Goal: Task Accomplishment & Management: Use online tool/utility

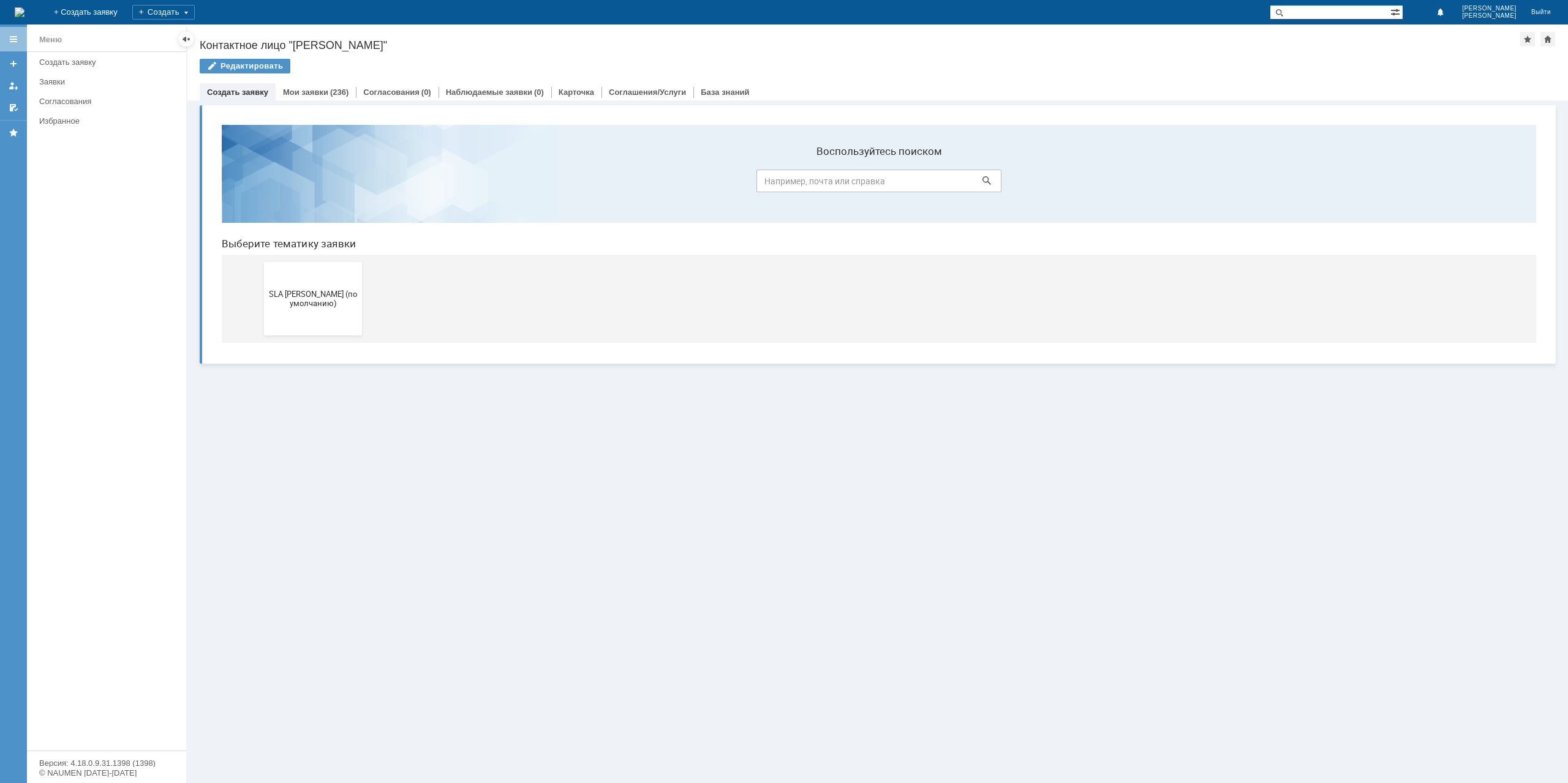
click at [325, 81] on div "Редактировать" at bounding box center [878, 71] width 1356 height 26
click at [326, 81] on div "Редактировать" at bounding box center [878, 71] width 1356 height 26
click at [330, 89] on div "(236)" at bounding box center [339, 93] width 19 height 9
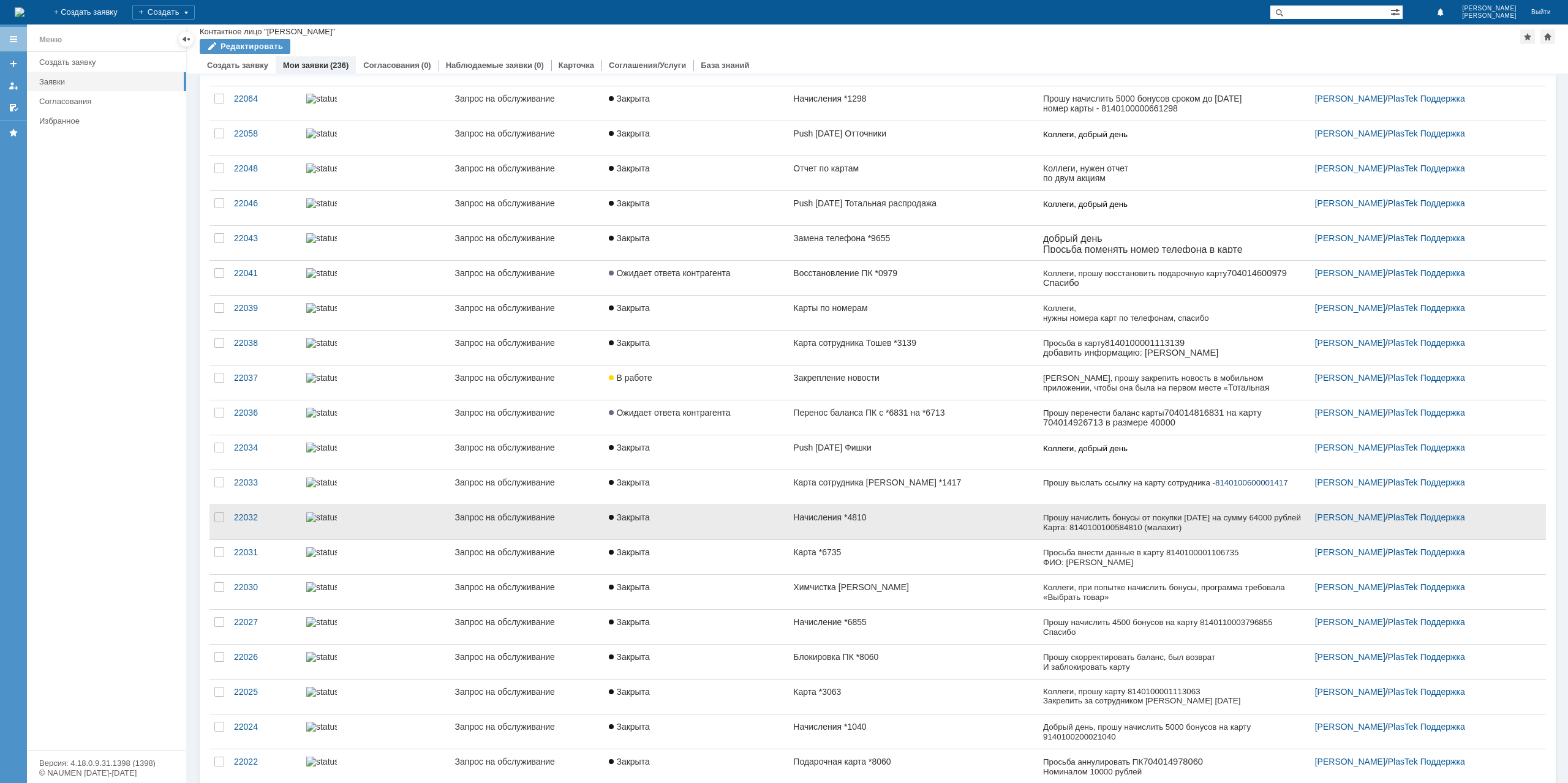
click at [936, 519] on link "Начисления *4810" at bounding box center [913, 522] width 249 height 34
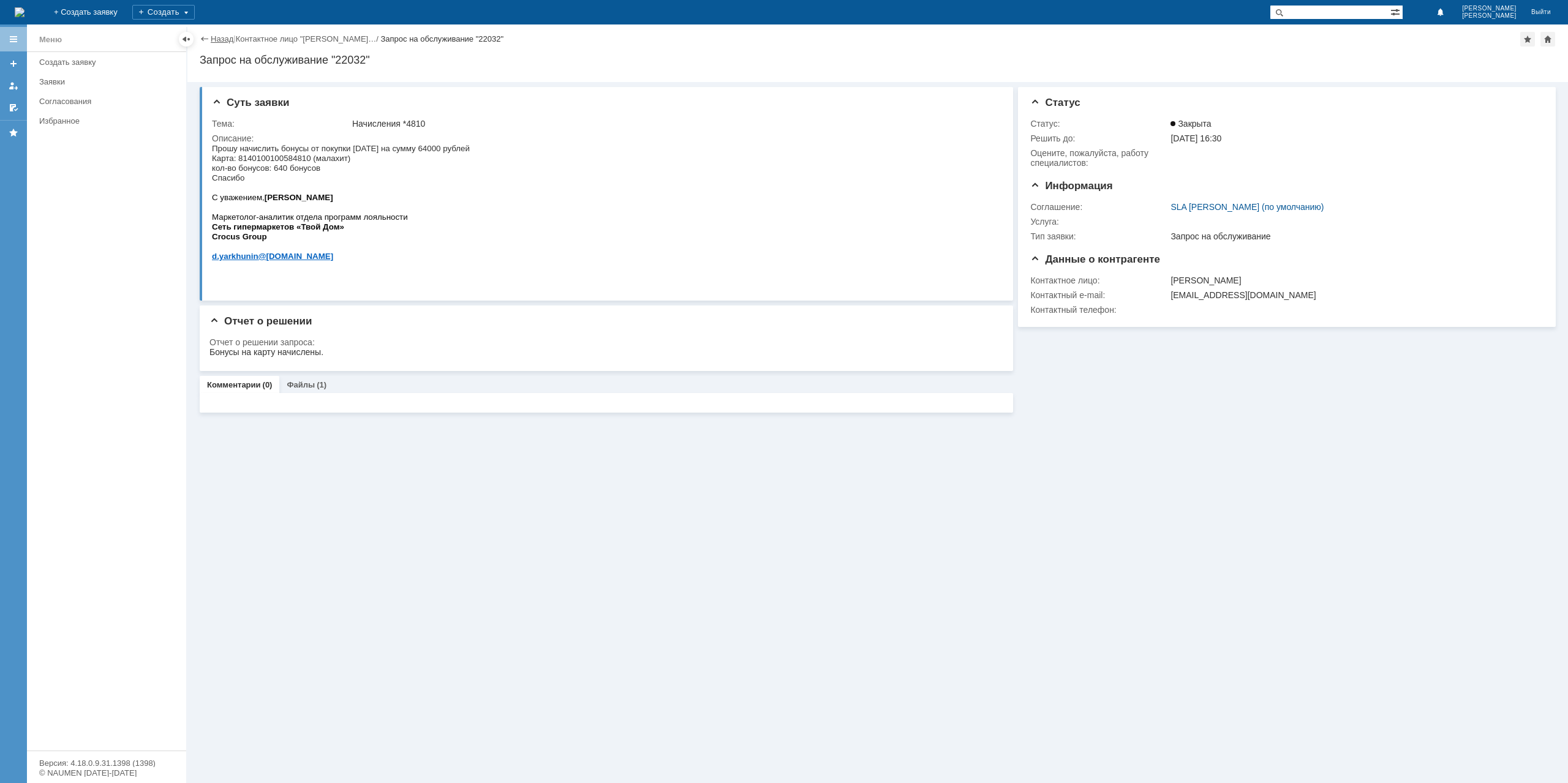
click at [221, 38] on link "Назад" at bounding box center [222, 39] width 22 height 9
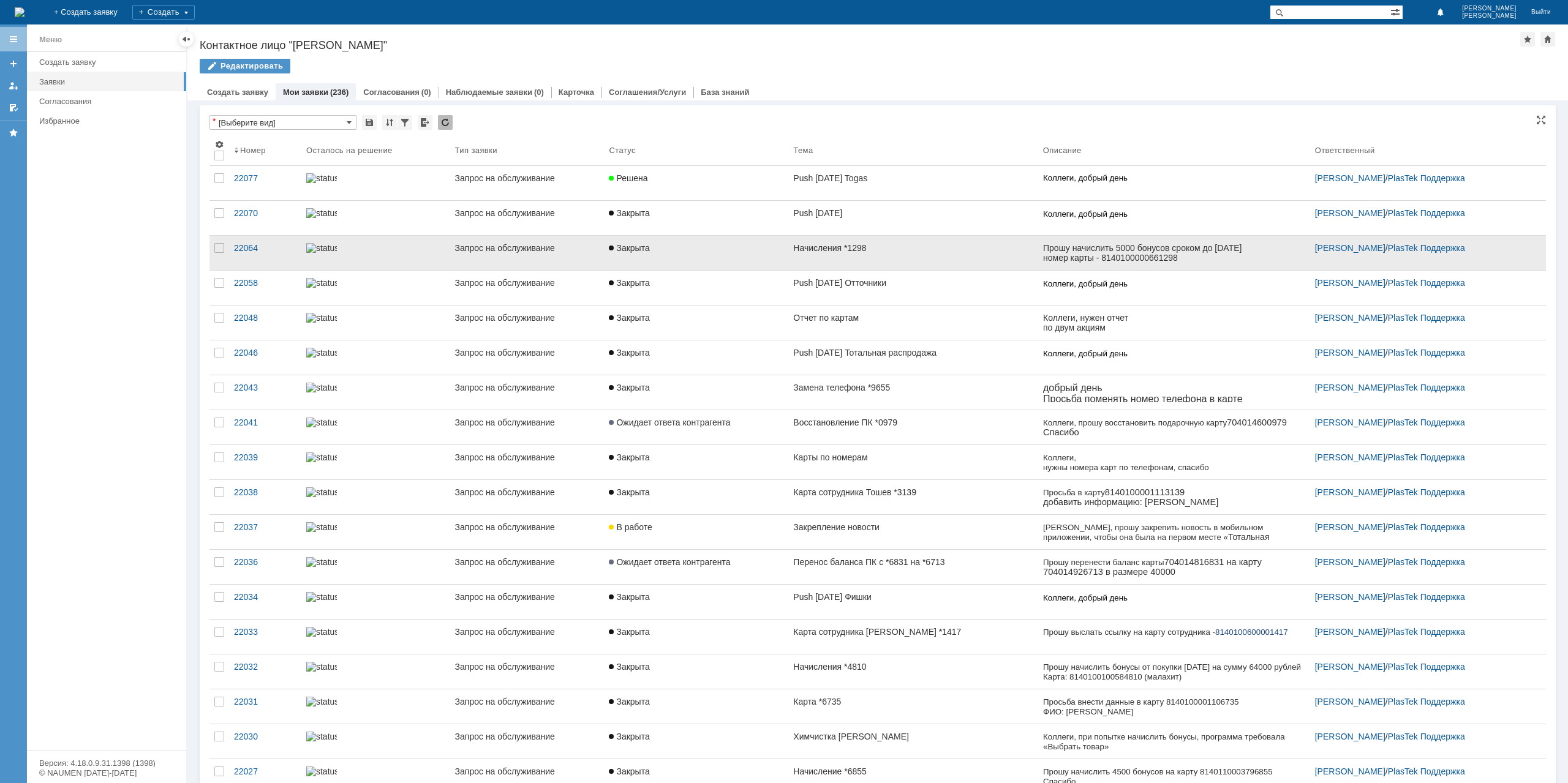
click at [958, 254] on link "Начисления *1298" at bounding box center [913, 253] width 249 height 34
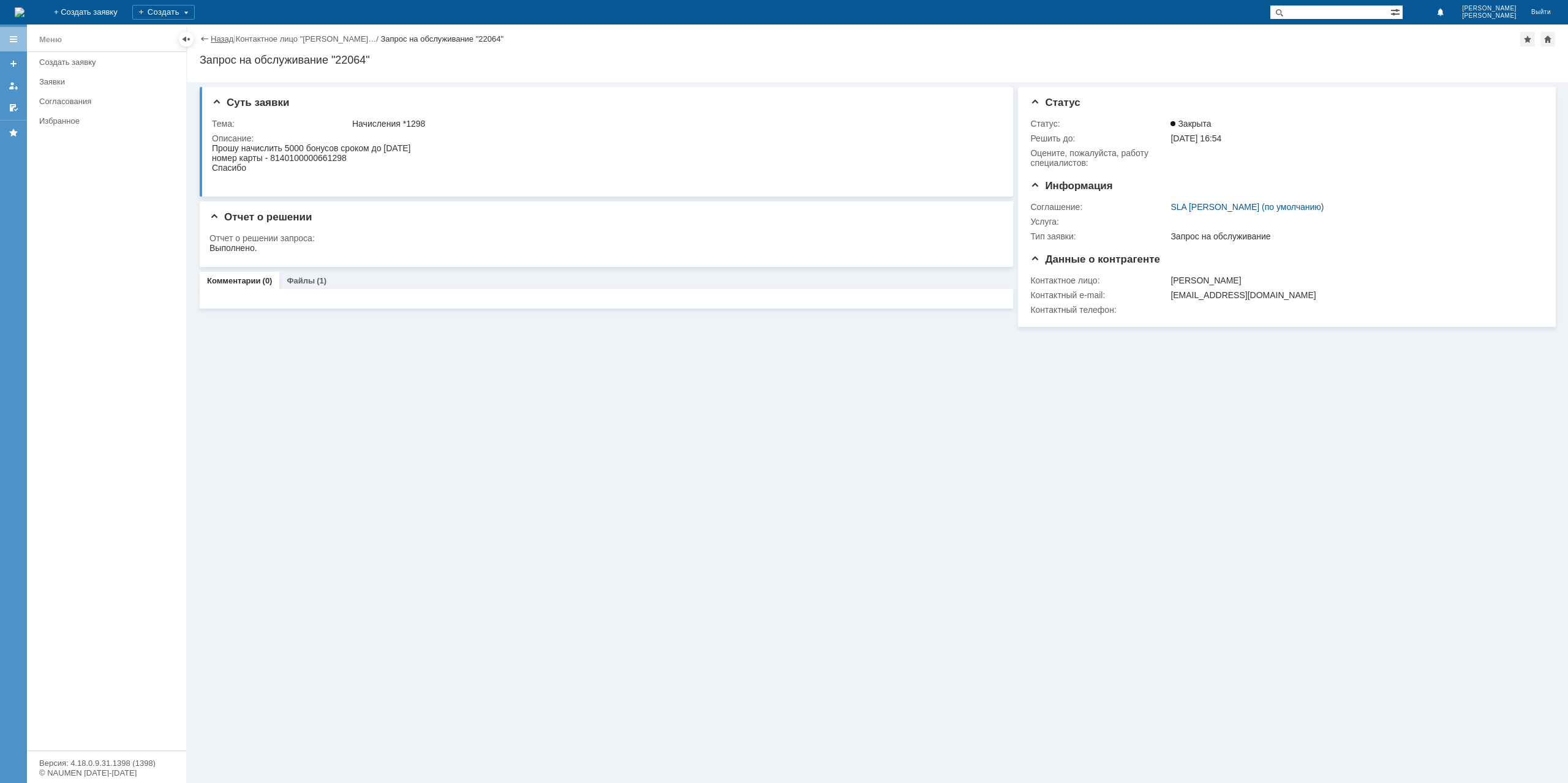
click at [216, 38] on link "Назад" at bounding box center [222, 39] width 22 height 9
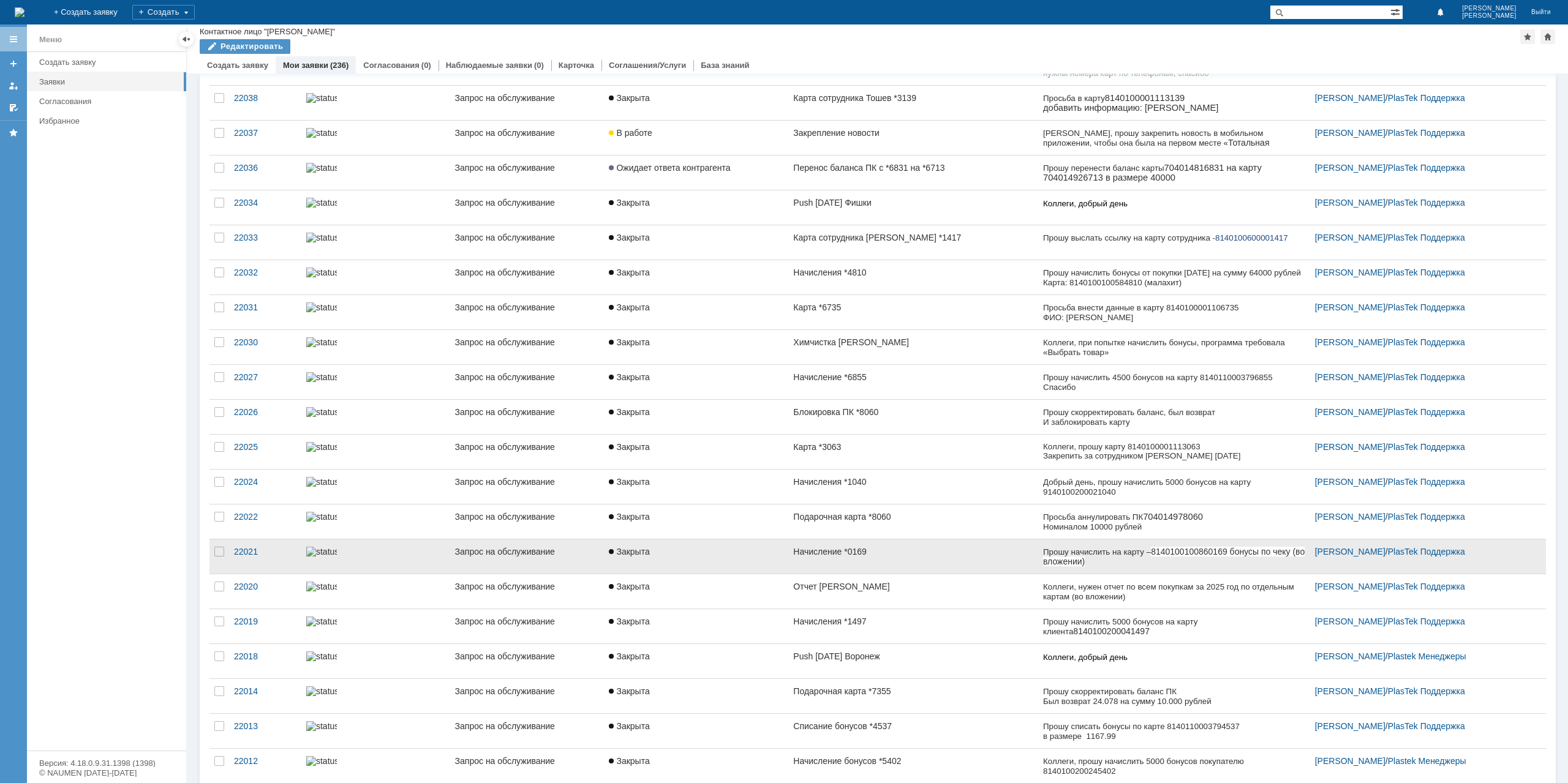
click at [970, 546] on div "Начисление *0169" at bounding box center [913, 551] width 239 height 10
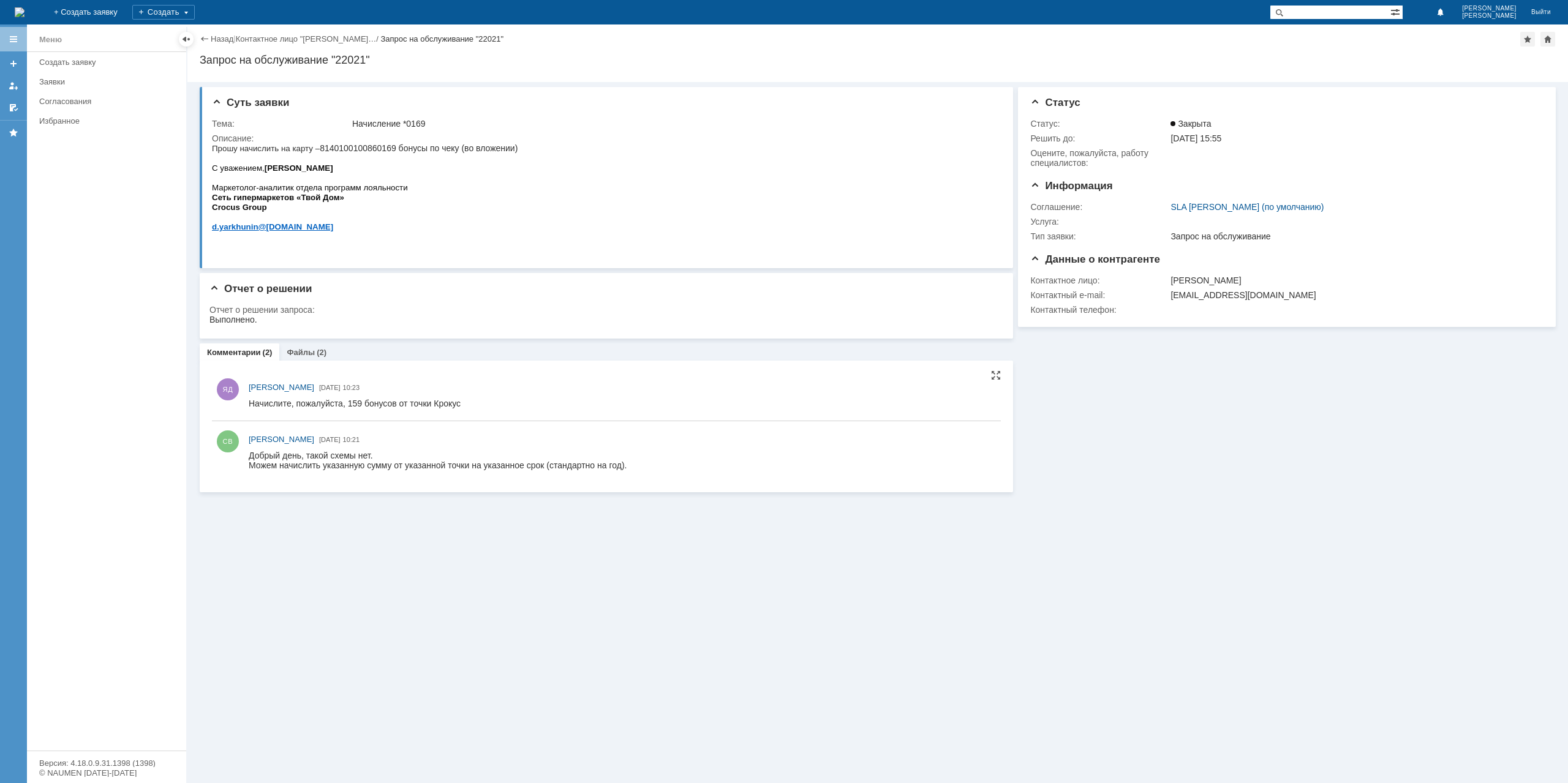
drag, startPoint x: 496, startPoint y: 906, endPoint x: 405, endPoint y: 457, distance: 458.1
click at [405, 457] on div "Добрый день, такой схемы нет." at bounding box center [438, 455] width 378 height 10
click at [303, 346] on div "Файлы (2)" at bounding box center [307, 352] width 54 height 18
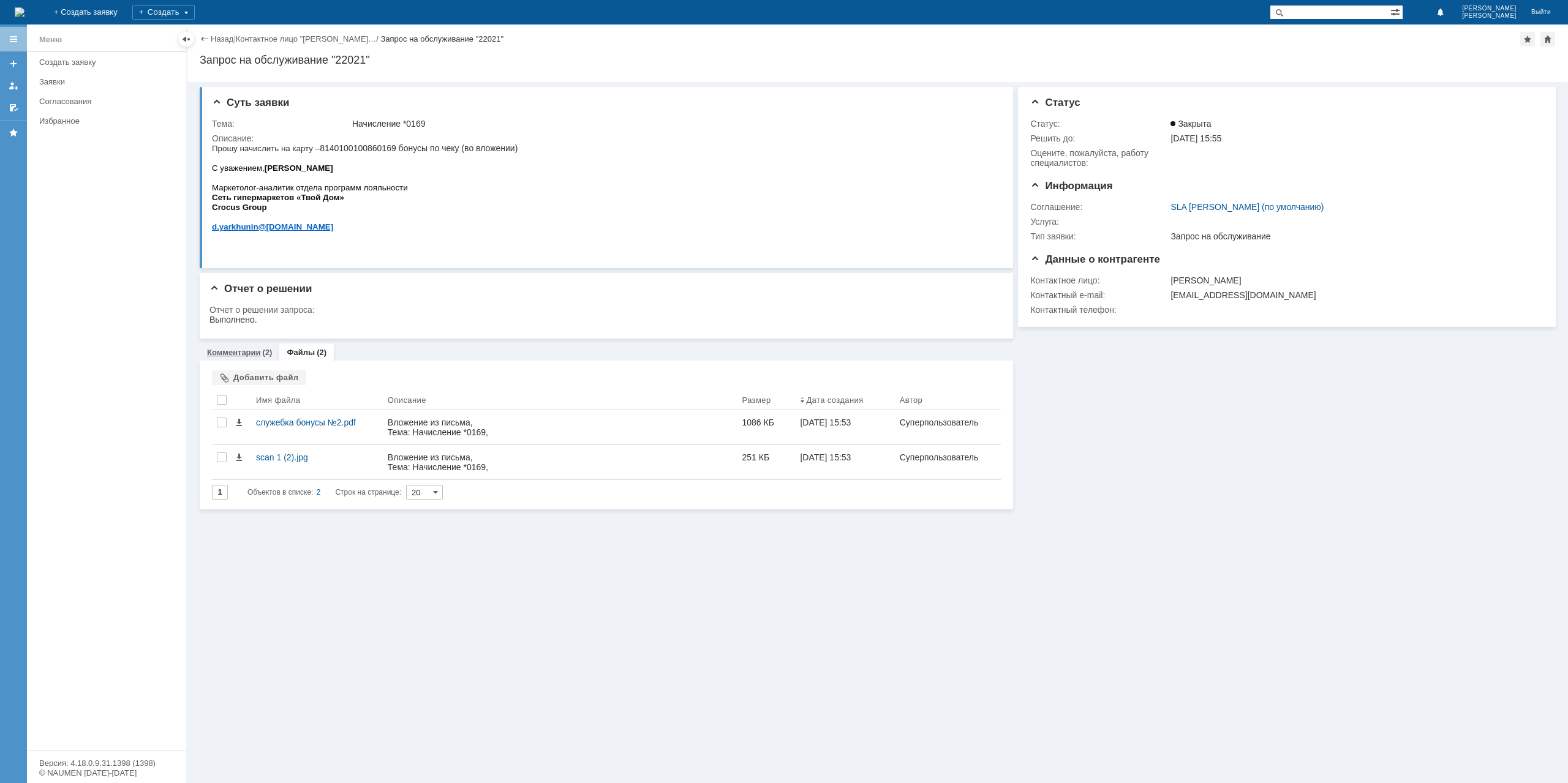
click at [231, 351] on link "Комментарии" at bounding box center [234, 352] width 54 height 9
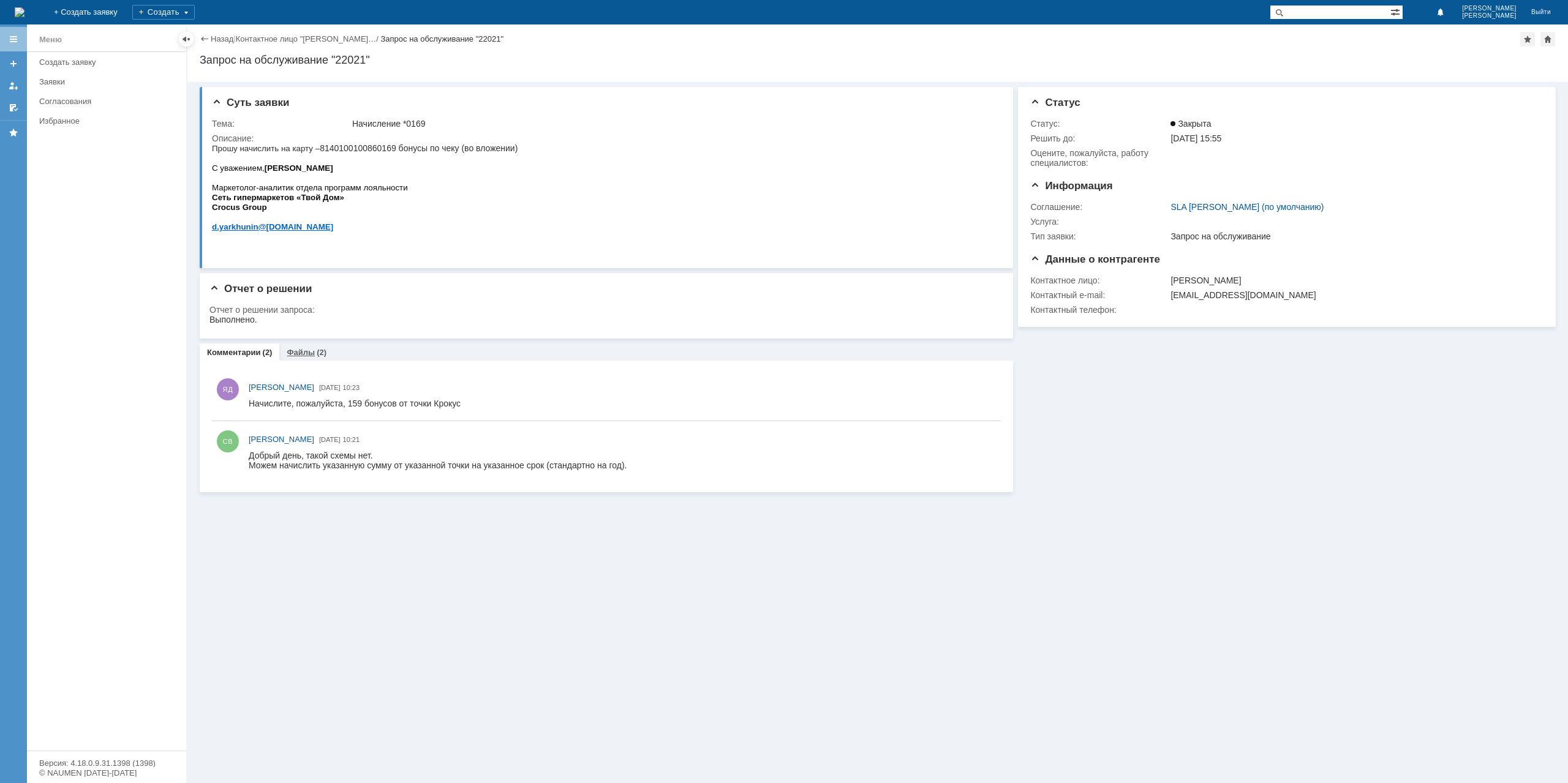
click at [300, 350] on link "Файлы" at bounding box center [301, 352] width 28 height 9
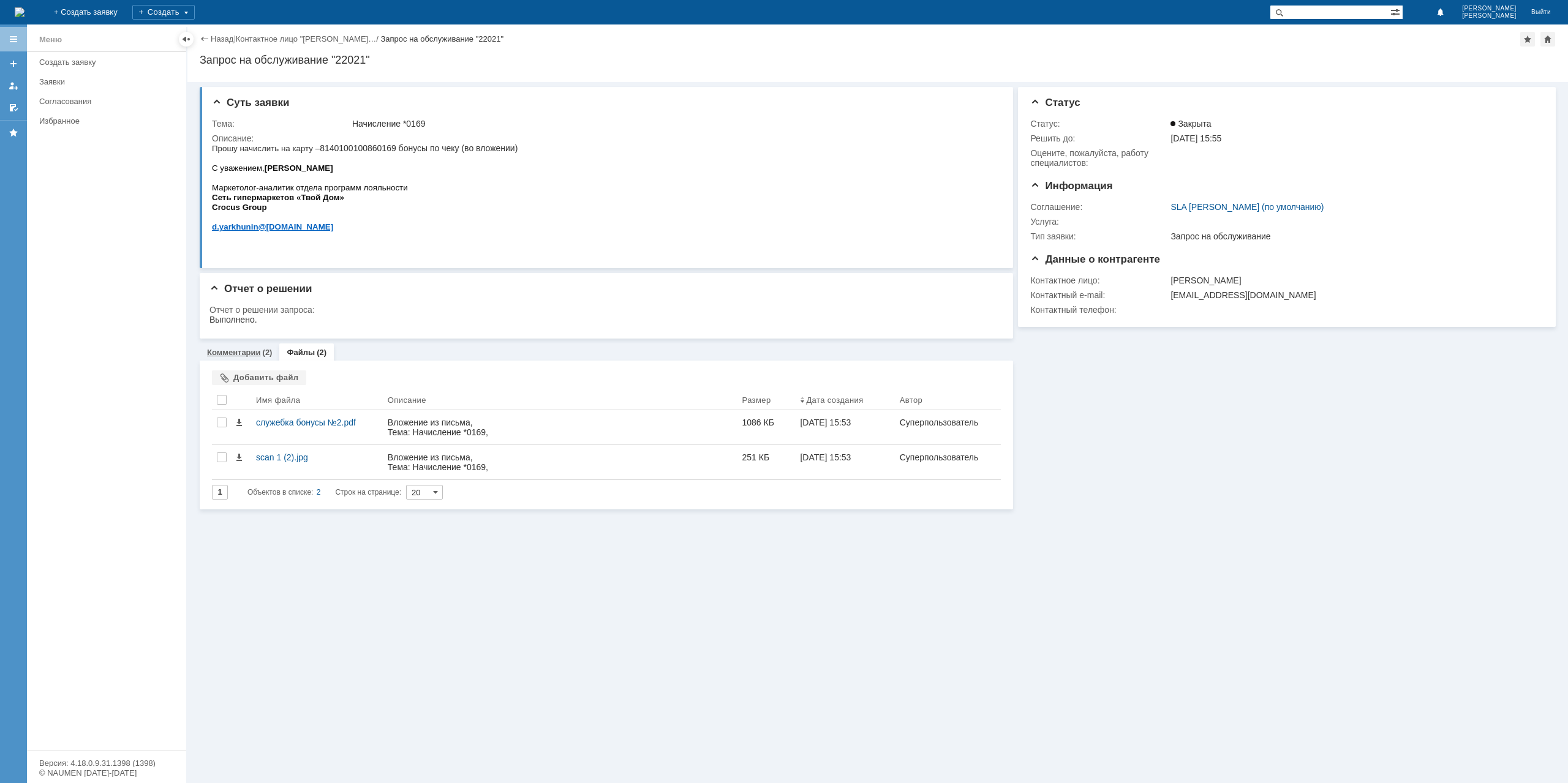
click at [256, 350] on link "Комментарии" at bounding box center [234, 352] width 54 height 9
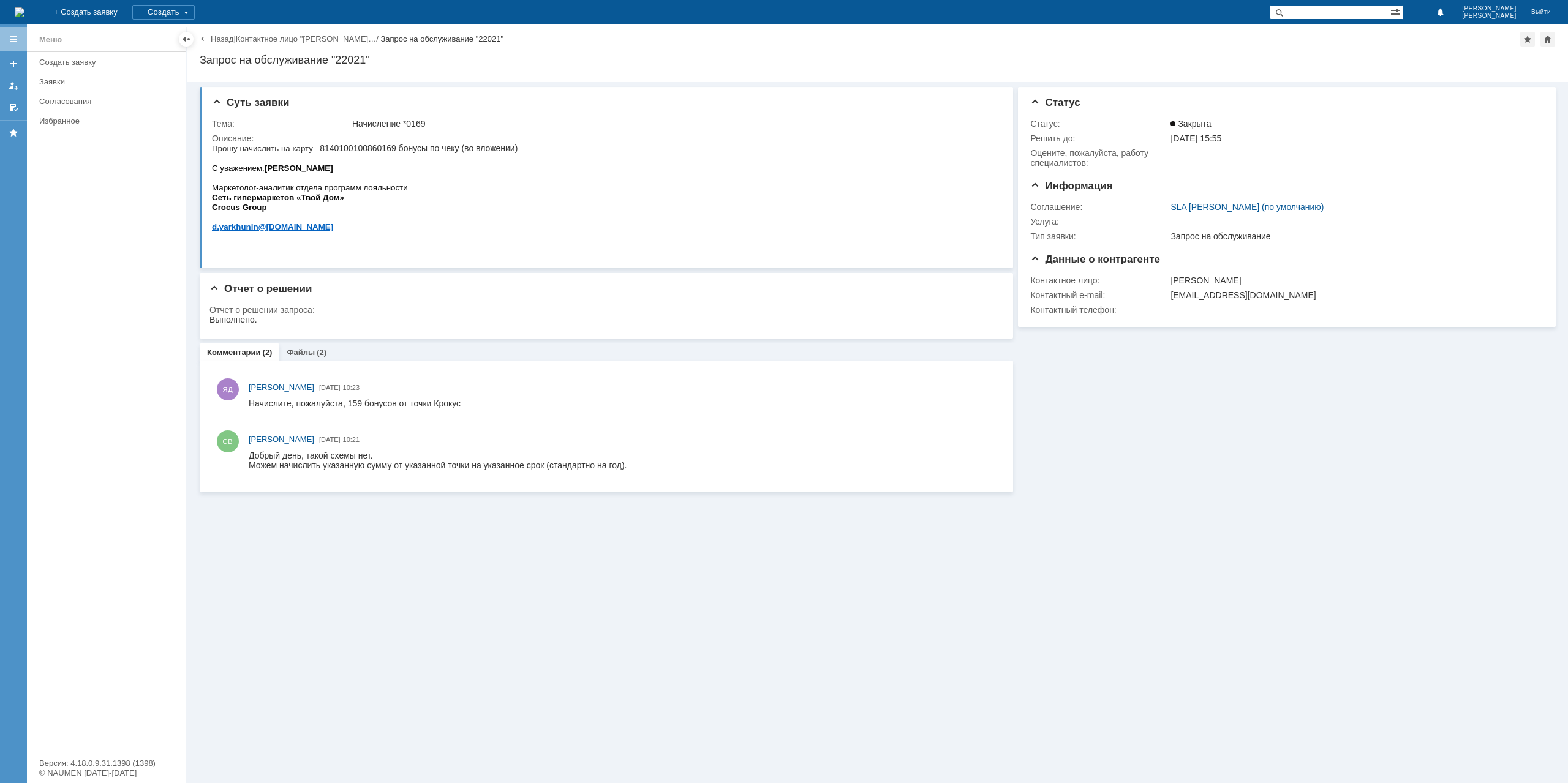
click at [210, 42] on div "Назад" at bounding box center [216, 39] width 34 height 9
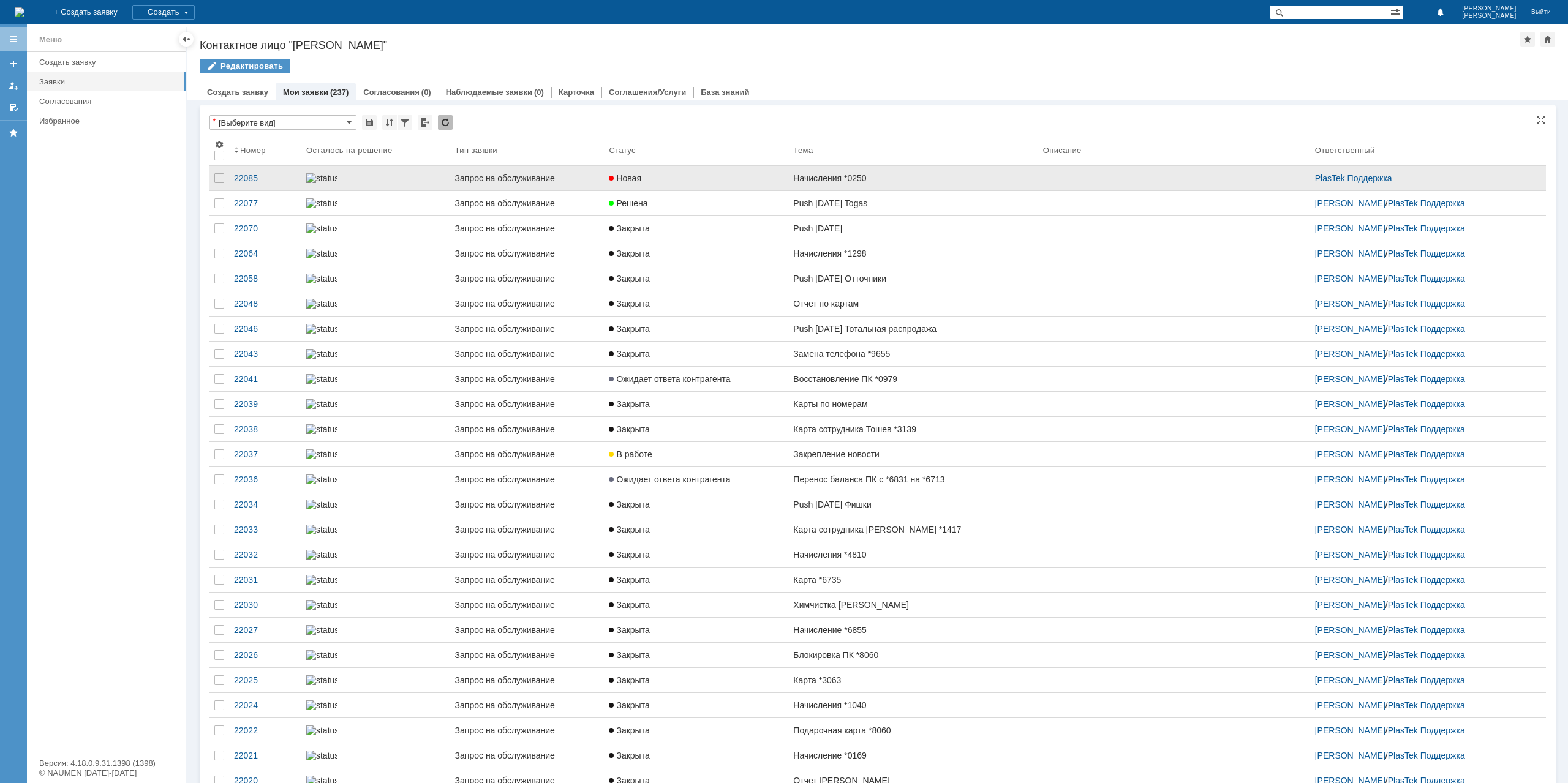
click at [820, 176] on div "Начисления *0250" at bounding box center [913, 178] width 239 height 10
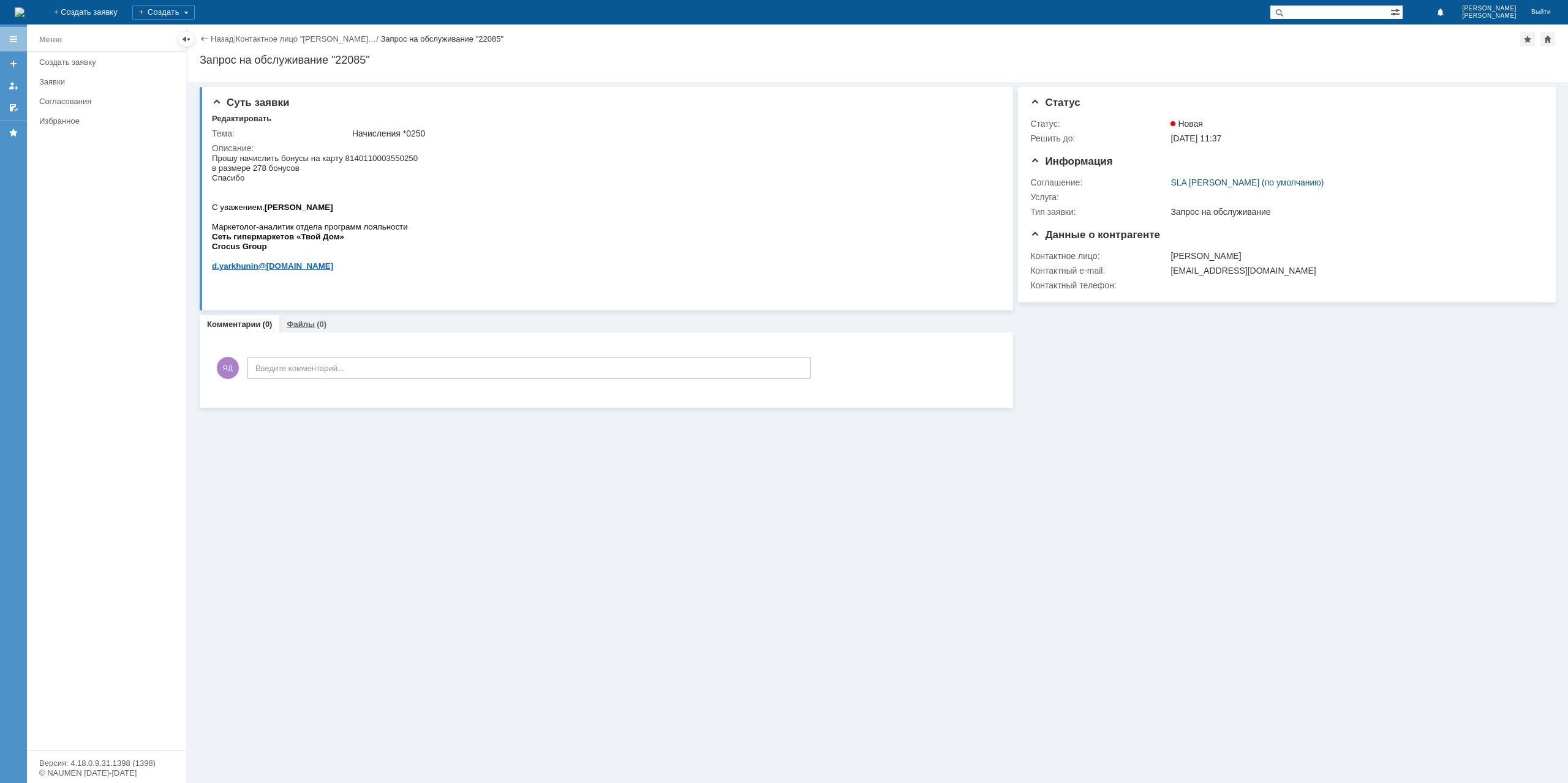
click at [317, 320] on div "(0)" at bounding box center [321, 324] width 10 height 9
click at [237, 346] on div "Добавить файл" at bounding box center [259, 350] width 95 height 15
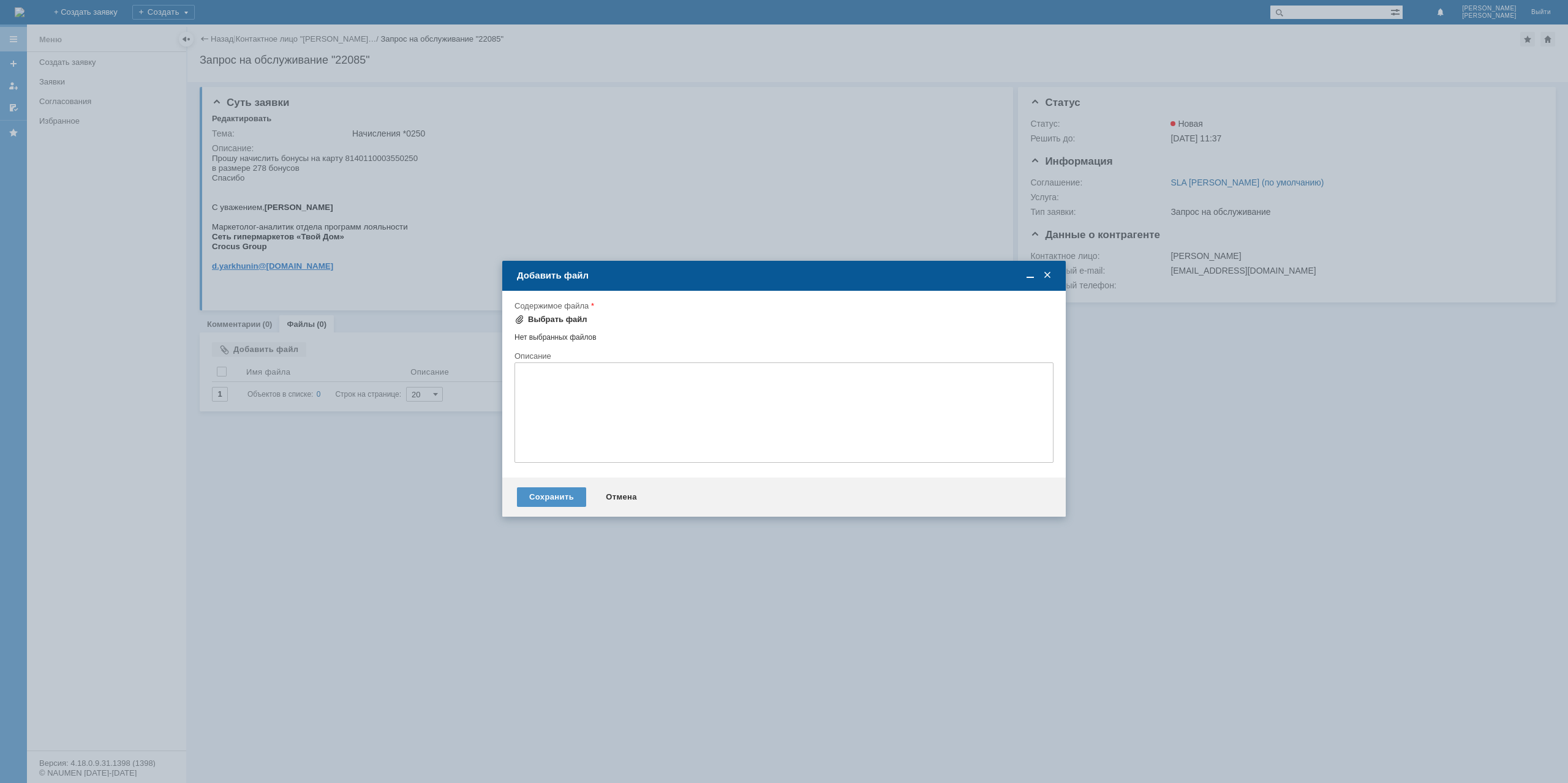
click at [545, 319] on div "Выбрать файл" at bounding box center [558, 319] width 59 height 10
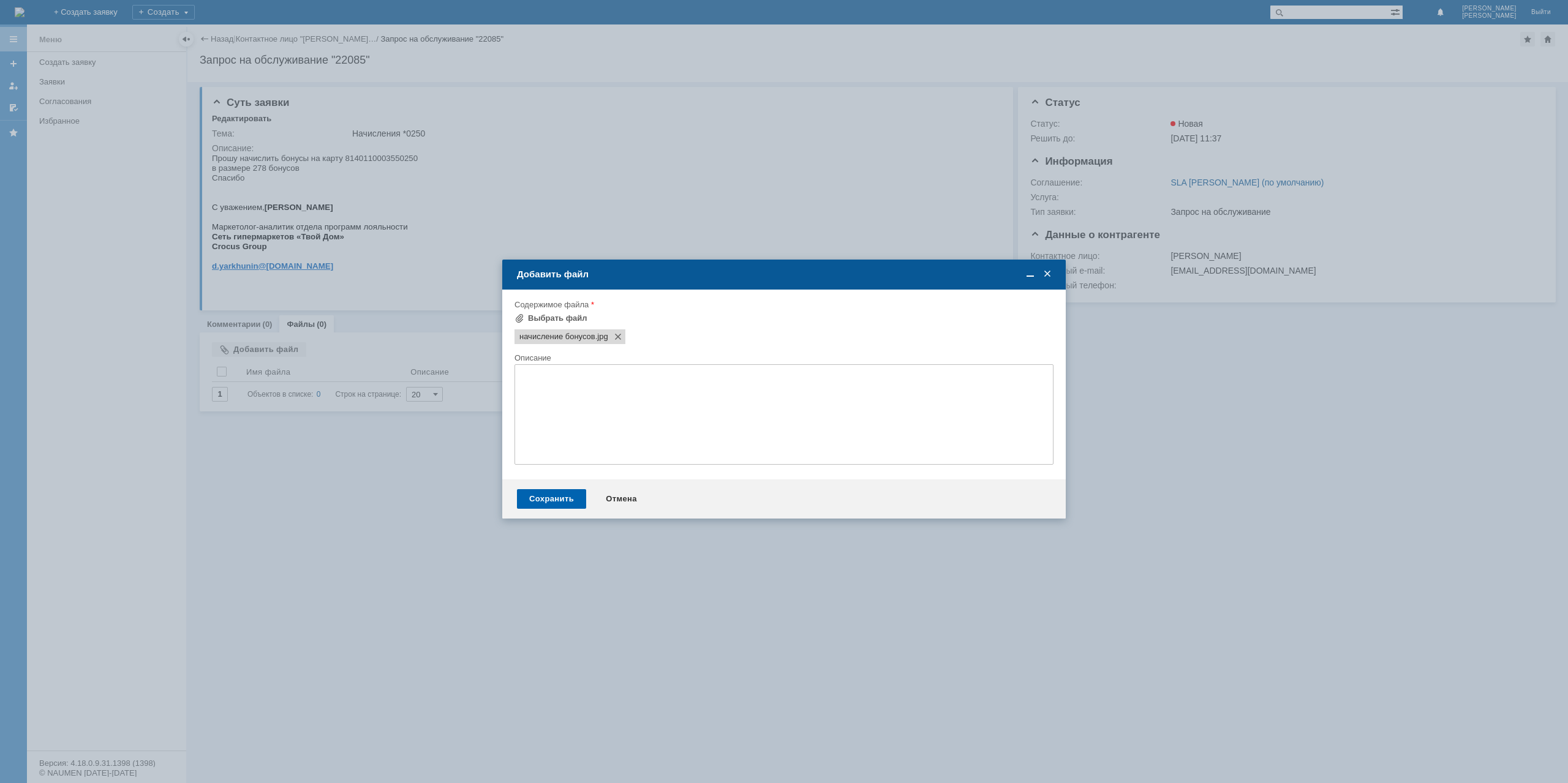
click at [559, 507] on div "Сохранить" at bounding box center [551, 499] width 69 height 20
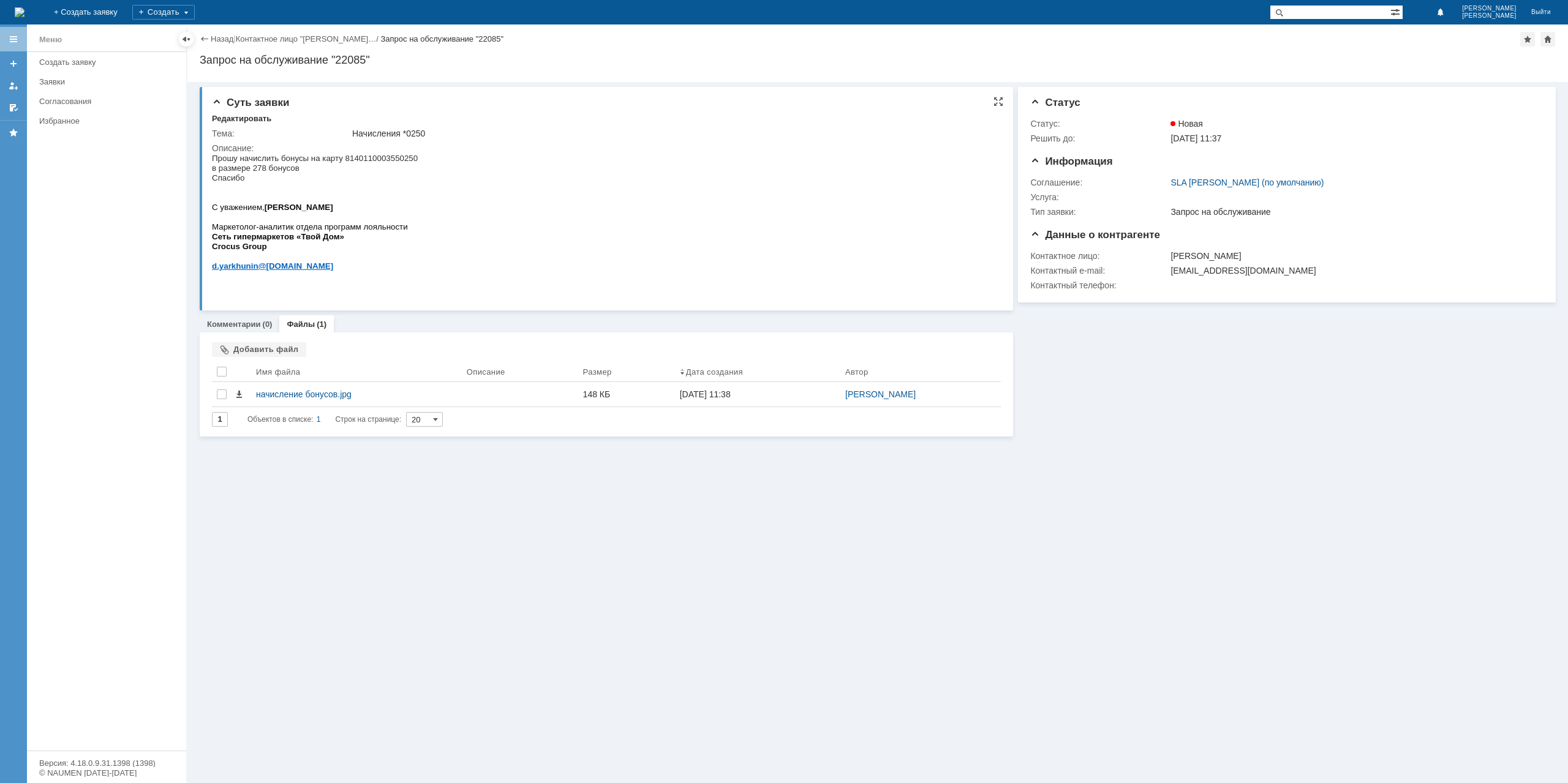
drag, startPoint x: 246, startPoint y: 324, endPoint x: 250, endPoint y: 310, distance: 14.6
click at [246, 324] on link "Комментарии" at bounding box center [234, 324] width 54 height 9
